Goal: Check status: Check status

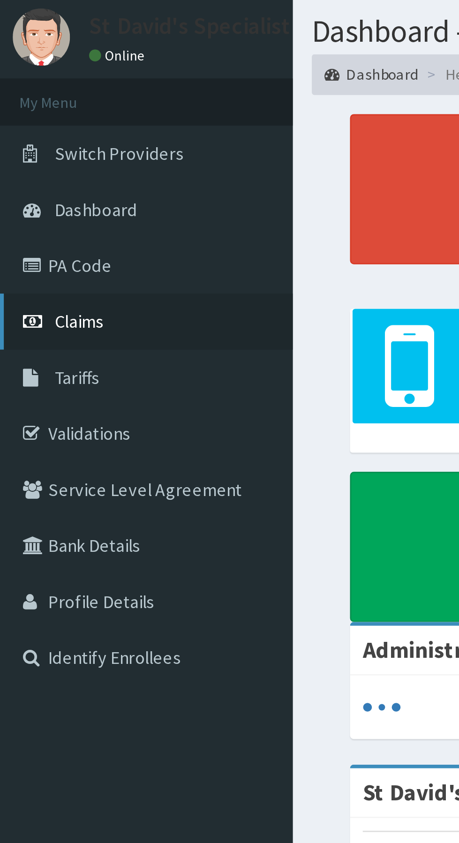
click at [34, 146] on span "Claims" at bounding box center [29, 143] width 18 height 8
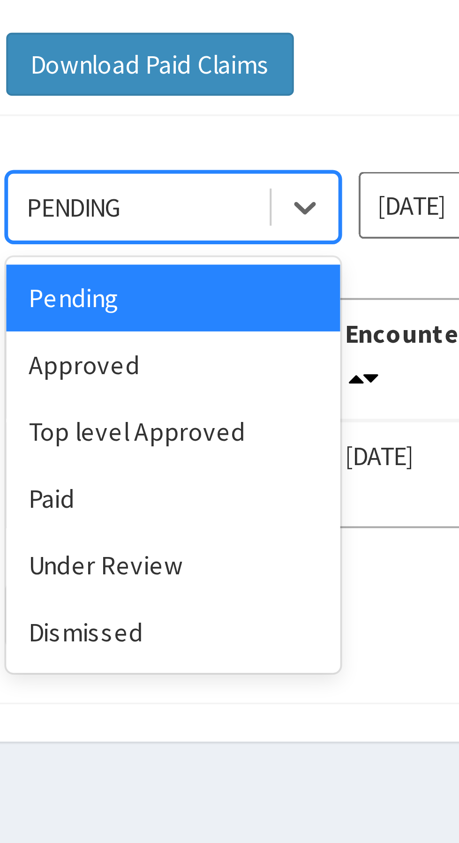
click at [168, 159] on div "Approved" at bounding box center [166, 161] width 84 height 17
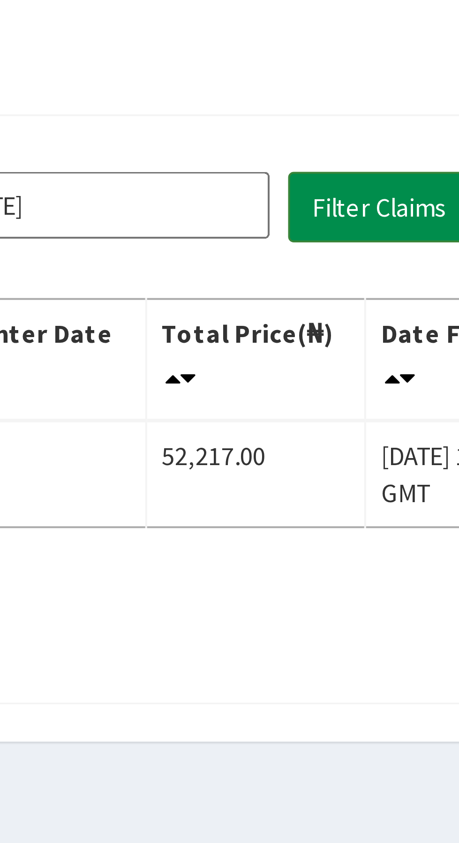
click at [325, 121] on button "Filter Claims" at bounding box center [325, 122] width 46 height 18
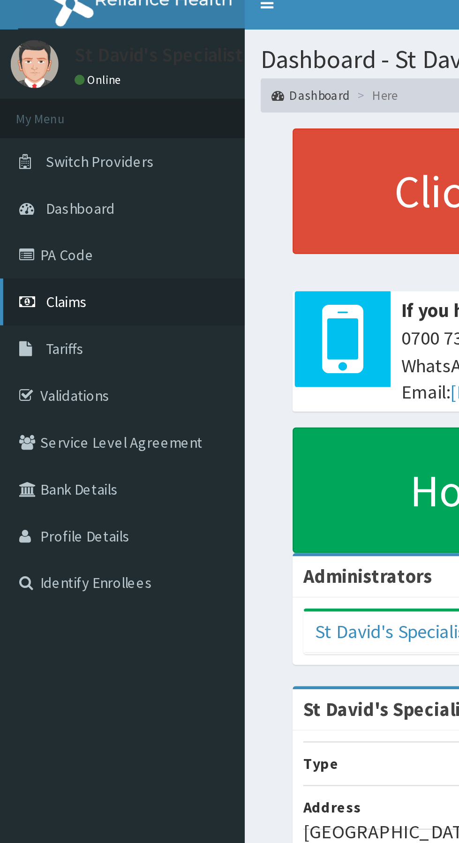
click at [44, 142] on link "Claims" at bounding box center [54, 143] width 108 height 21
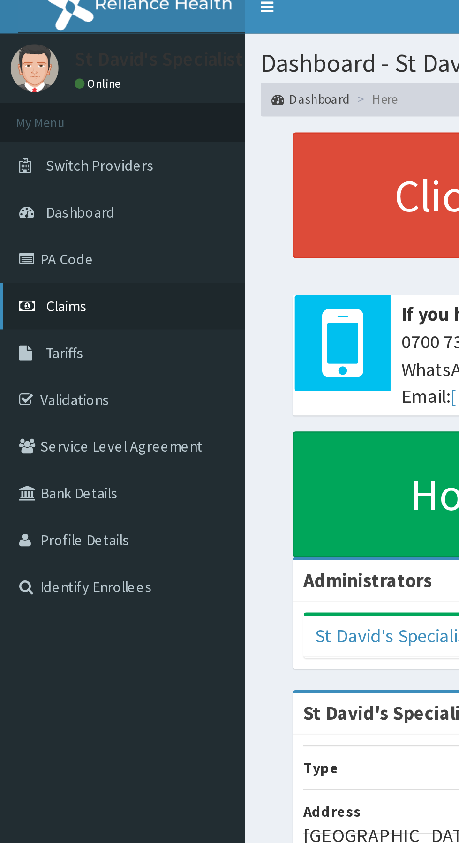
click at [32, 146] on span "Claims" at bounding box center [29, 143] width 18 height 8
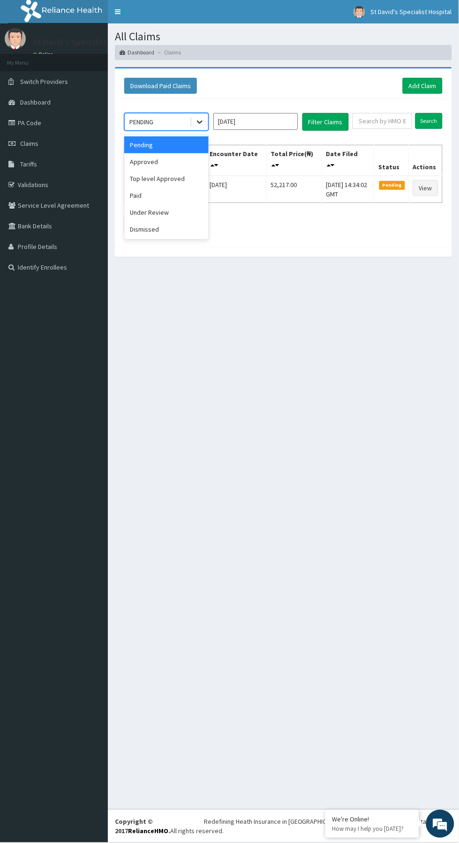
click at [192, 122] on div at bounding box center [199, 121] width 17 height 17
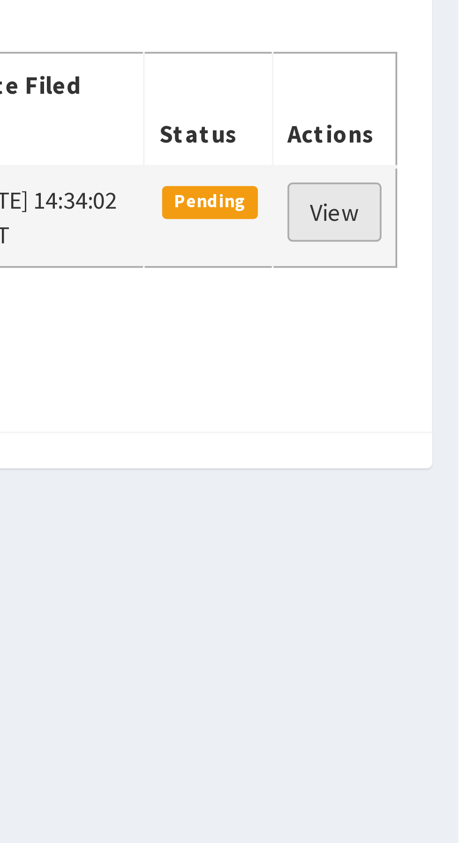
click at [429, 186] on link "View" at bounding box center [425, 188] width 25 height 16
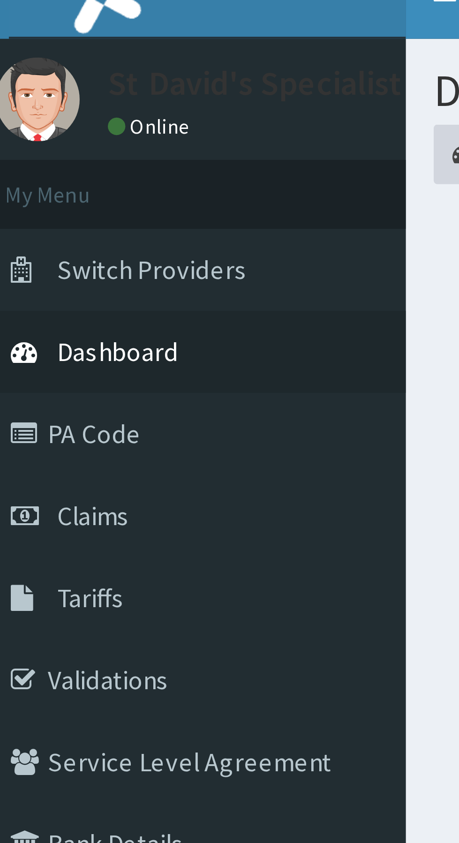
click at [50, 105] on link "Dashboard" at bounding box center [54, 102] width 108 height 21
